Goal: Task Accomplishment & Management: Manage account settings

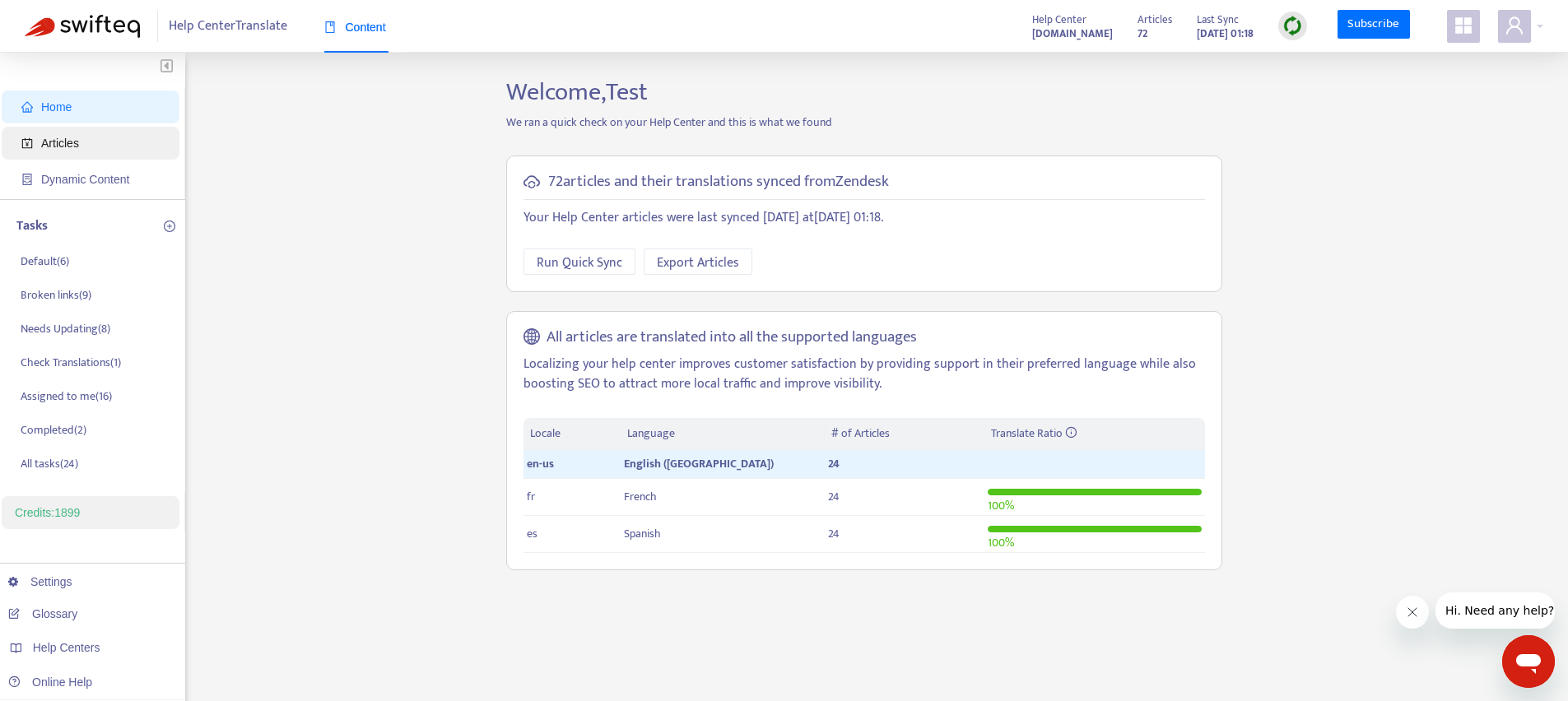
click at [66, 140] on span "Articles" at bounding box center [60, 143] width 38 height 14
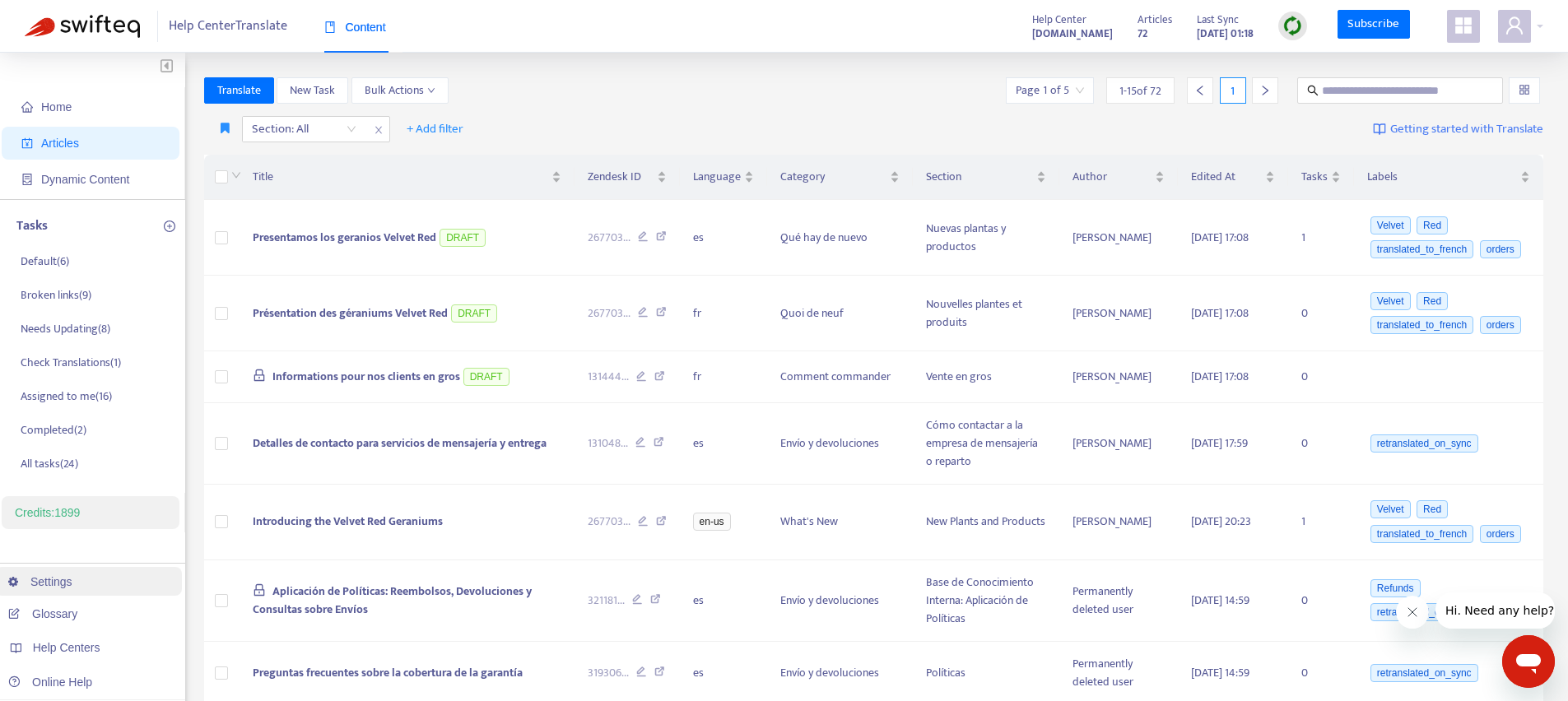
click at [70, 577] on link "Settings" at bounding box center [40, 582] width 64 height 14
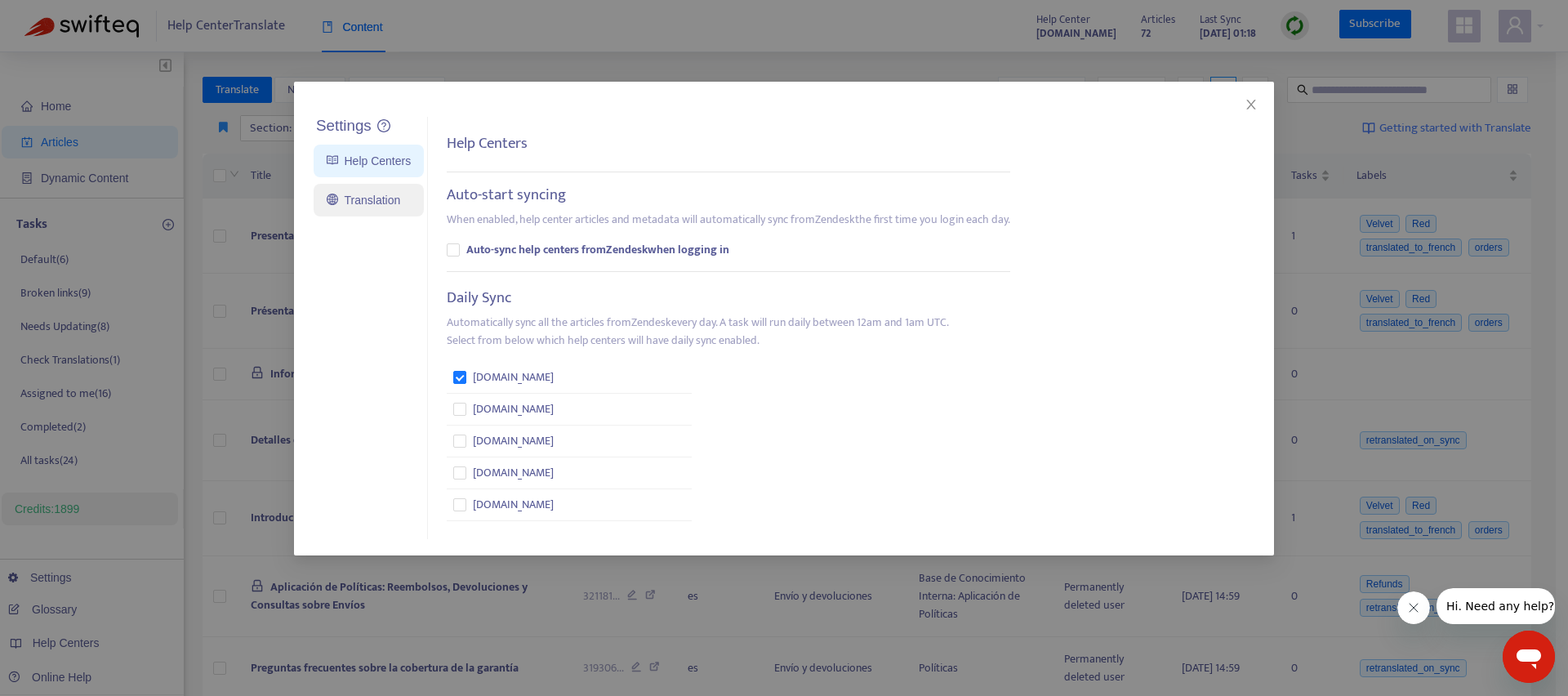
click at [353, 194] on link "Translation" at bounding box center [364, 200] width 74 height 13
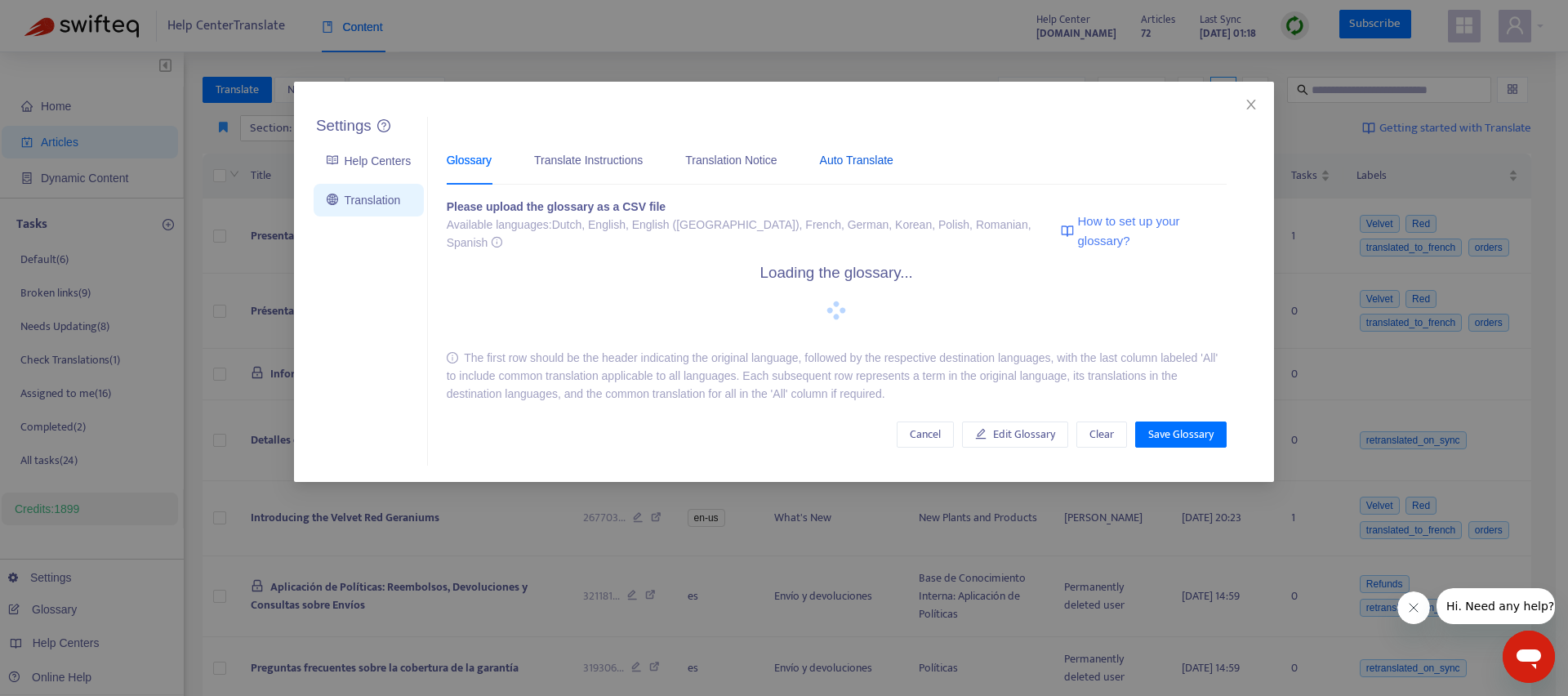
click at [846, 156] on div "Auto Translate" at bounding box center [857, 160] width 74 height 18
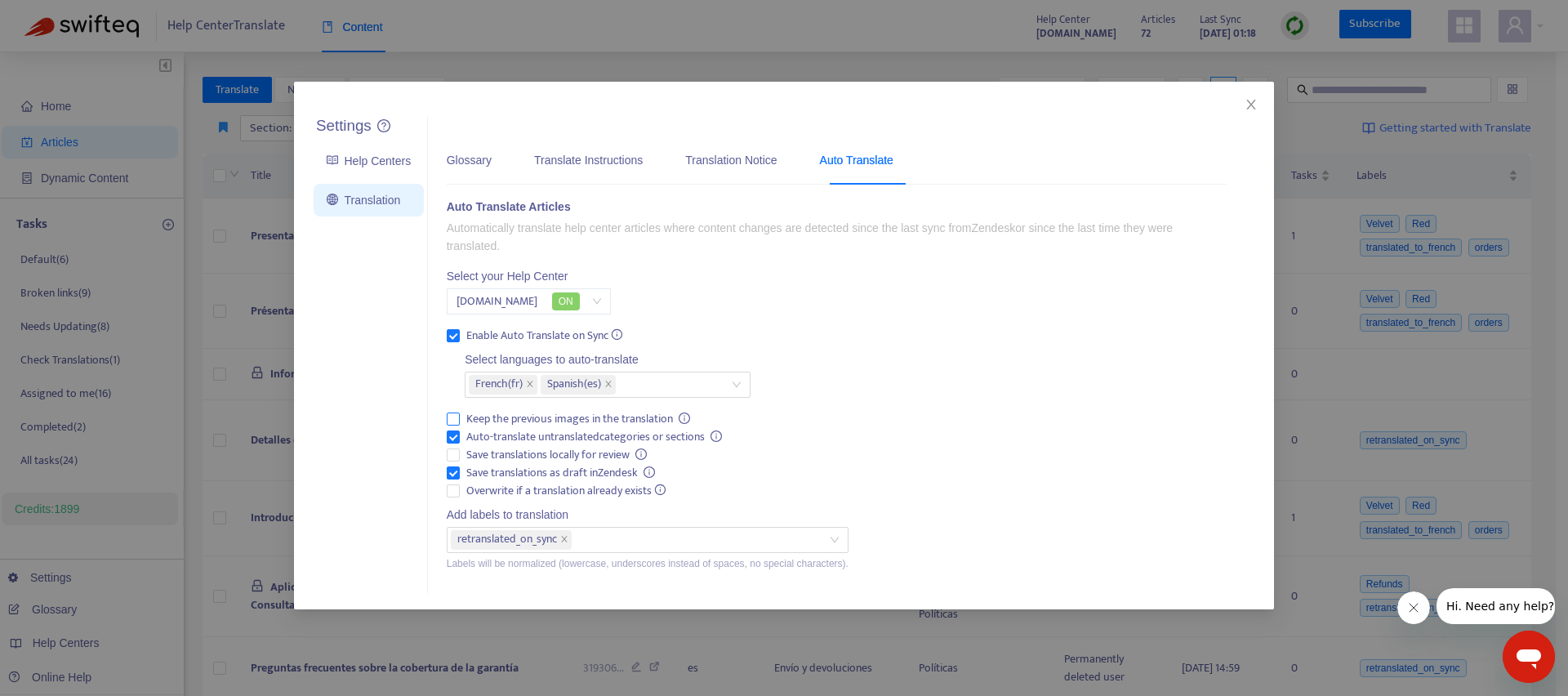
click at [477, 417] on span "Keep the previous images in the translation" at bounding box center [578, 419] width 238 height 18
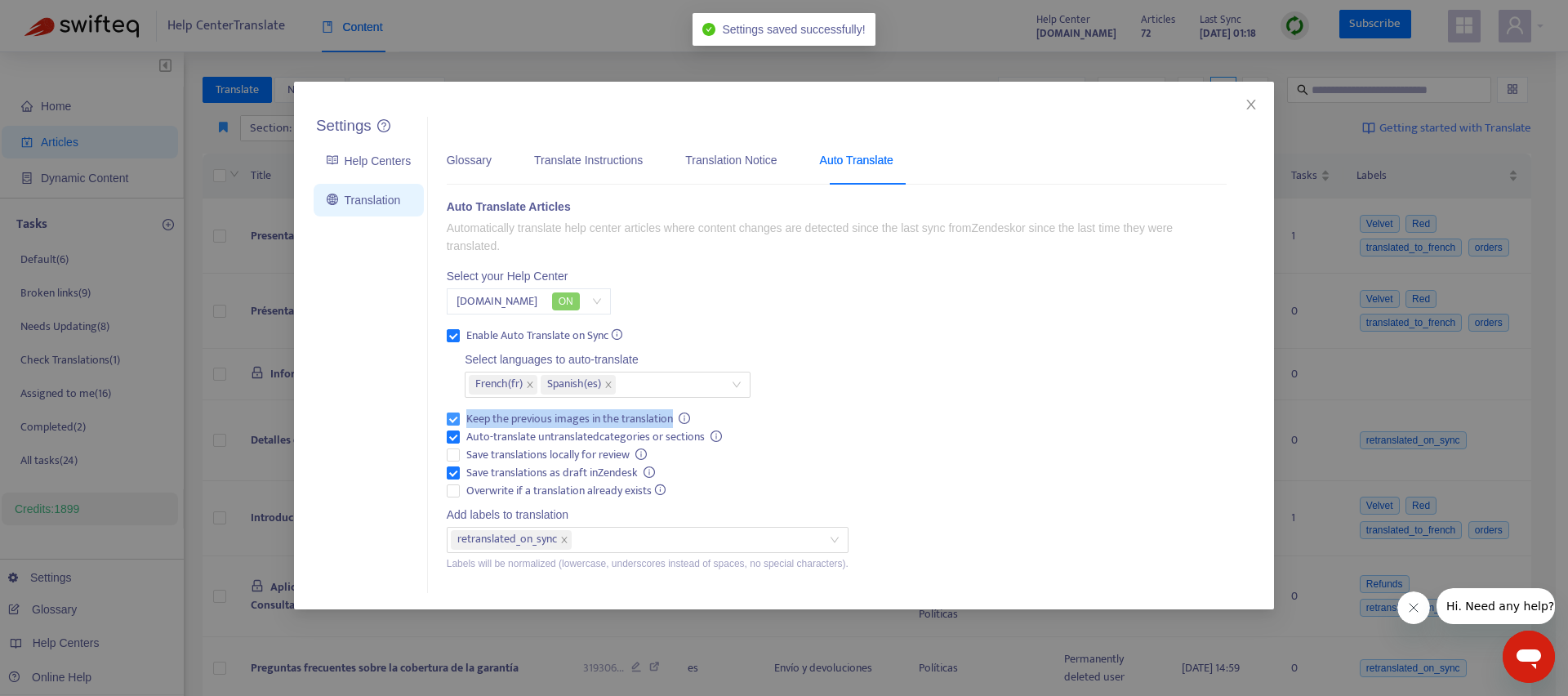
drag, startPoint x: 477, startPoint y: 417, endPoint x: 645, endPoint y: 416, distance: 168.0
click at [645, 416] on span "Keep the previous images in the translation" at bounding box center [578, 419] width 238 height 18
copy span "Keep the previous images in the translation"
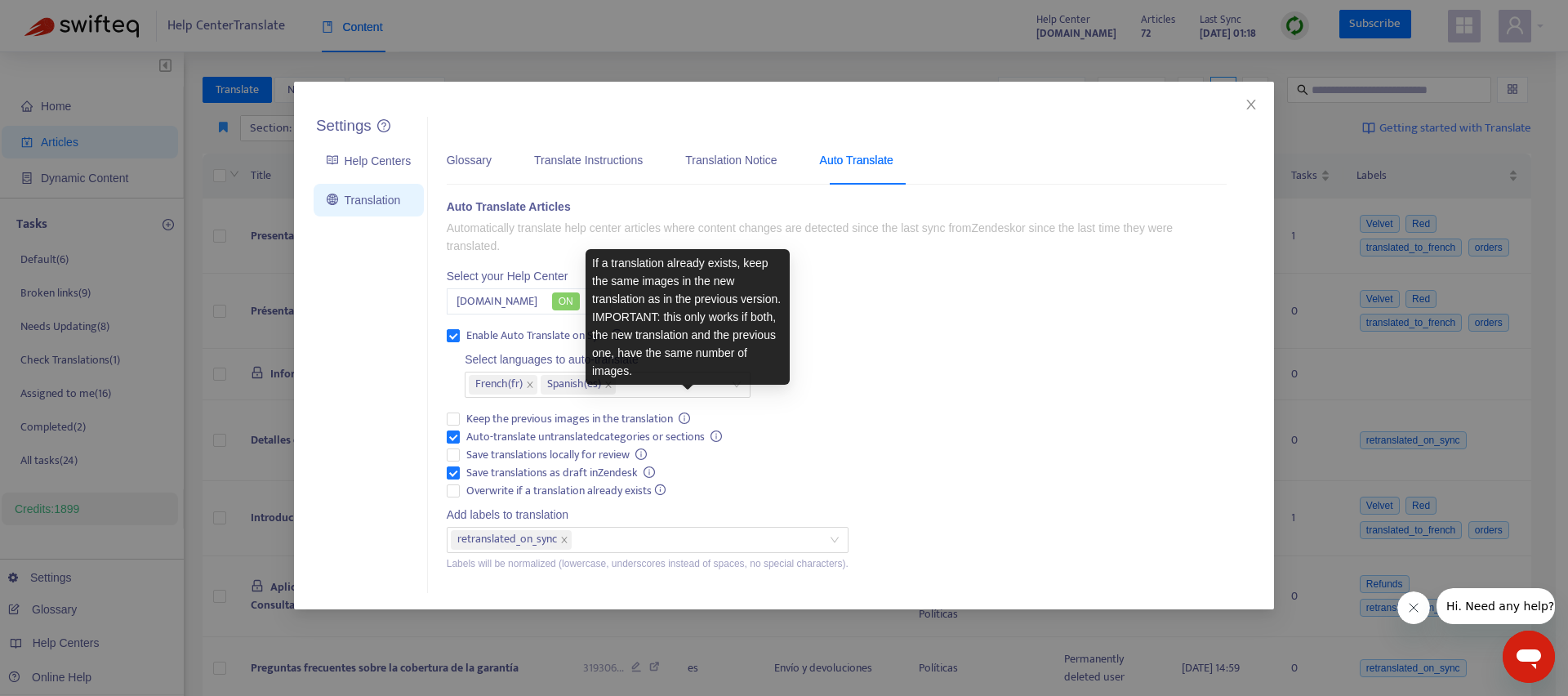
click at [752, 265] on div "If a translation already exists, keep the same images in the new translation as…" at bounding box center [687, 317] width 191 height 126
drag, startPoint x: 752, startPoint y: 265, endPoint x: 621, endPoint y: 315, distance: 140.2
click at [621, 315] on div "If a translation already exists, keep the same images in the new translation as…" at bounding box center [687, 317] width 191 height 126
copy div "keep the same images in the new translation as in the previous version"
